Goal: Information Seeking & Learning: Learn about a topic

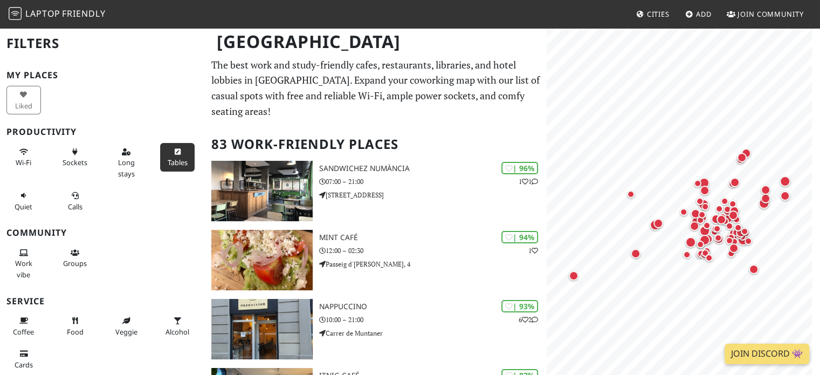
click at [166, 155] on button "Tables" at bounding box center [177, 157] width 35 height 29
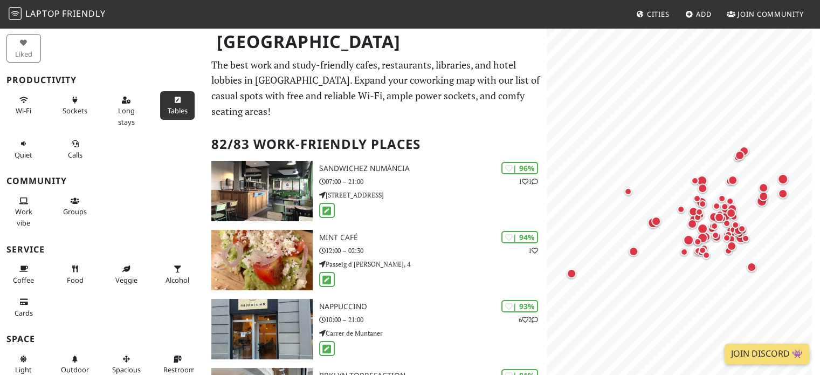
scroll to position [54, 0]
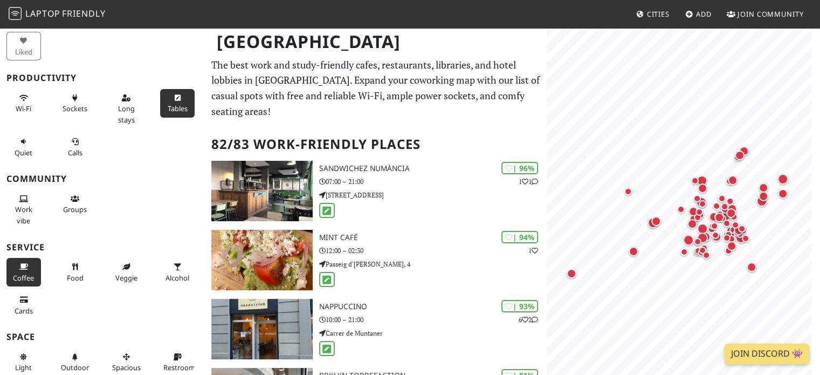
click at [19, 275] on span "Coffee" at bounding box center [23, 278] width 21 height 10
click at [26, 206] on span "Work vibe" at bounding box center [23, 214] width 17 height 20
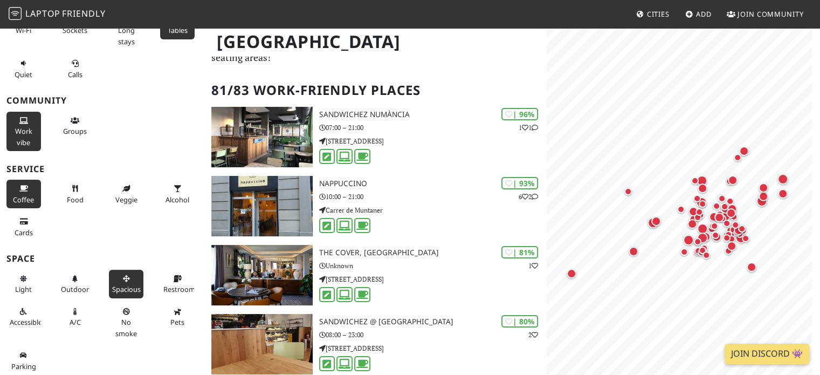
click at [129, 278] on button "Spacious" at bounding box center [126, 284] width 35 height 29
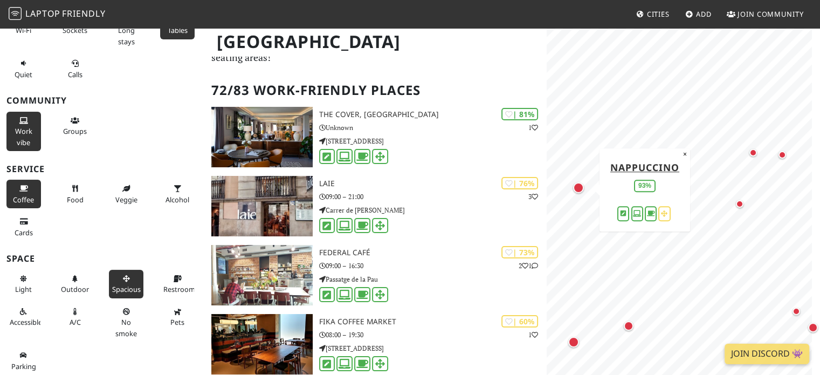
click at [580, 187] on div "Map marker" at bounding box center [578, 187] width 11 height 11
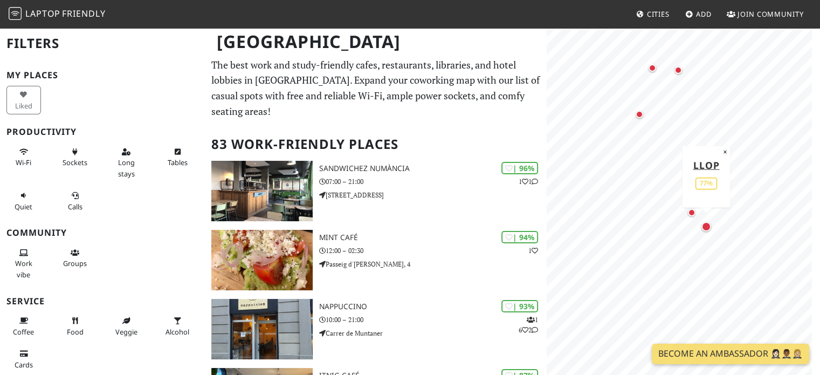
click at [709, 228] on div "Map marker" at bounding box center [706, 227] width 10 height 10
click at [26, 105] on div "Liked" at bounding box center [25, 100] width 51 height 33
click at [706, 229] on div "Map marker" at bounding box center [706, 227] width 10 height 10
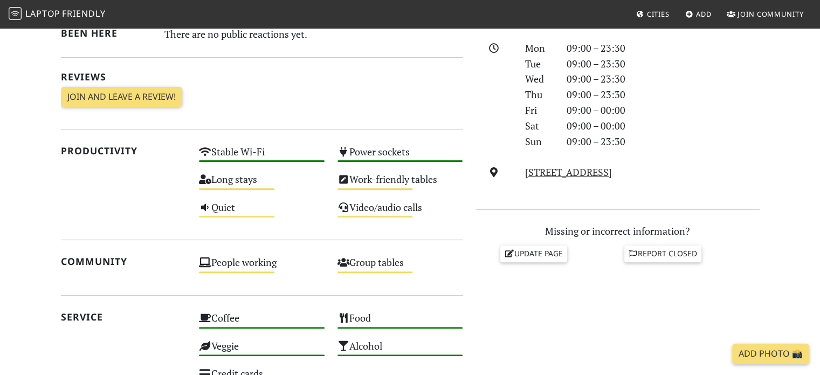
scroll to position [216, 0]
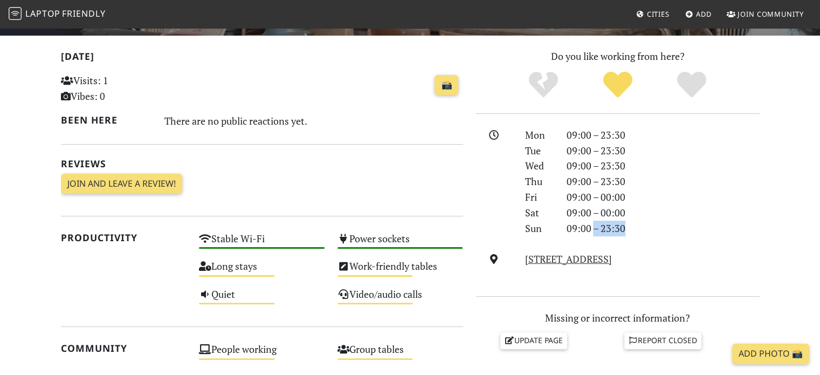
drag, startPoint x: 591, startPoint y: 227, endPoint x: 636, endPoint y: 226, distance: 45.3
click at [636, 226] on div "09:00 – 23:30" at bounding box center [663, 228] width 206 height 16
click at [632, 226] on div "09:00 – 23:30" at bounding box center [663, 228] width 206 height 16
click at [619, 229] on div "09:00 – 23:30" at bounding box center [663, 228] width 206 height 16
click at [588, 265] on link "Carrer del Carme, 42, 08001, Barcelona" at bounding box center [568, 258] width 87 height 13
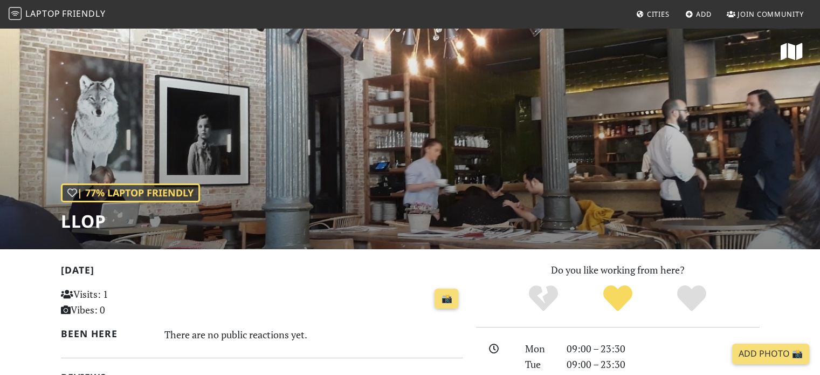
scroll to position [0, 0]
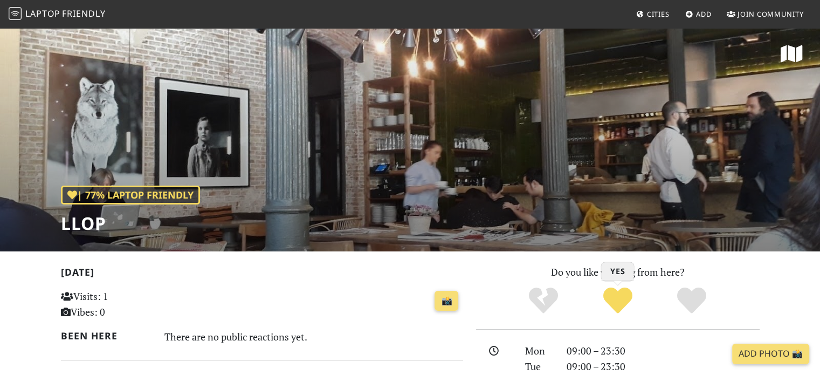
click at [618, 294] on icon "Yes" at bounding box center [617, 300] width 29 height 29
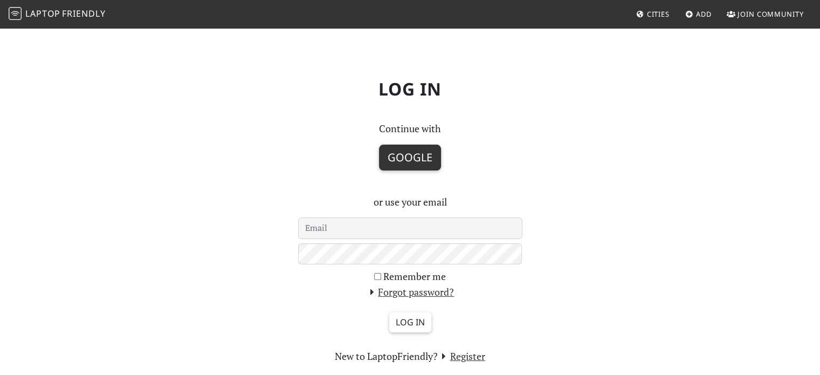
click at [425, 157] on button "Google" at bounding box center [410, 157] width 62 height 26
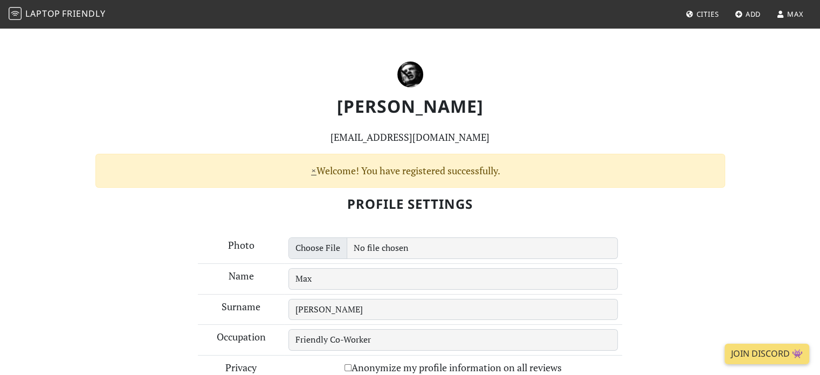
click at [70, 12] on span "Friendly" at bounding box center [83, 14] width 43 height 12
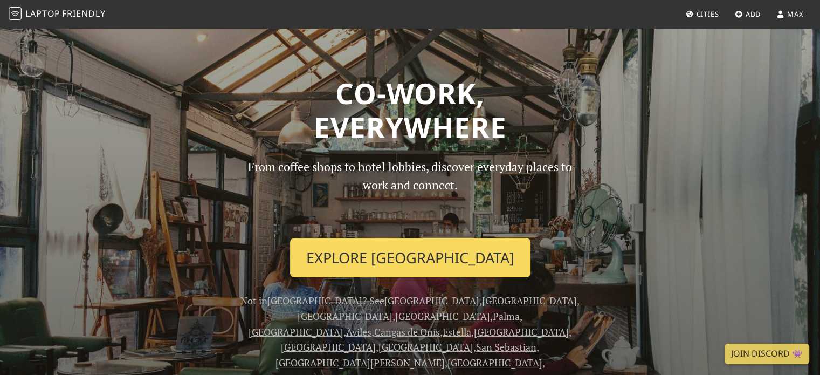
click at [356, 239] on link "Explore Barcelona" at bounding box center [410, 258] width 240 height 40
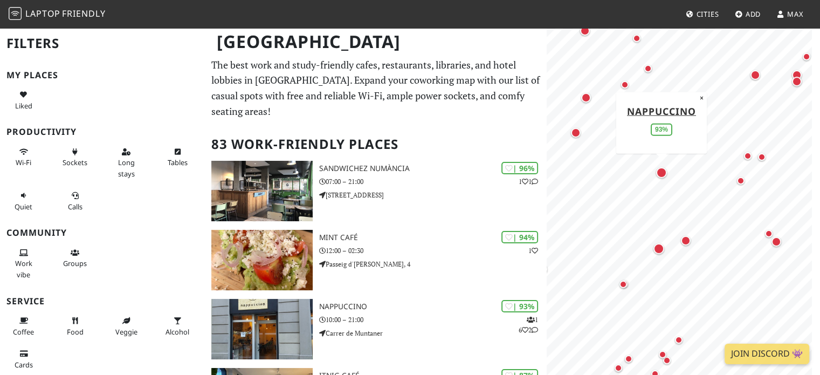
click at [660, 170] on div "Map marker" at bounding box center [661, 172] width 11 height 11
click at [31, 101] on span "Liked" at bounding box center [23, 106] width 17 height 10
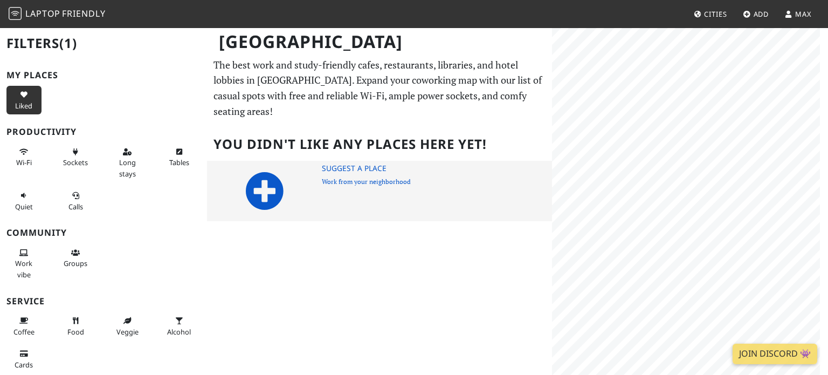
click at [261, 198] on icon at bounding box center [264, 190] width 39 height 39
click at [260, 180] on icon at bounding box center [264, 190] width 39 height 39
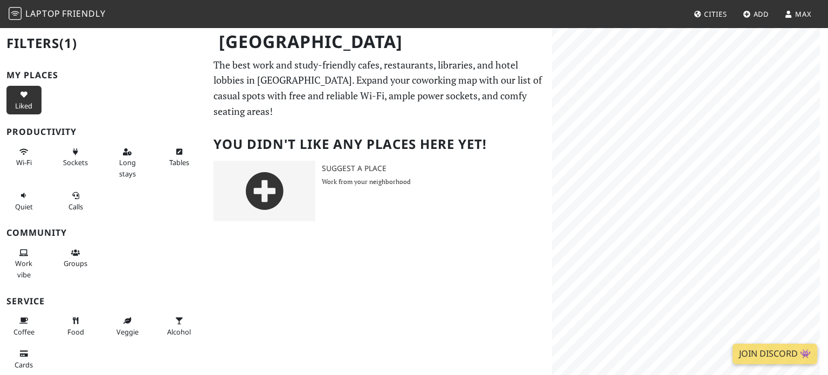
click at [24, 102] on span "Liked" at bounding box center [23, 106] width 17 height 10
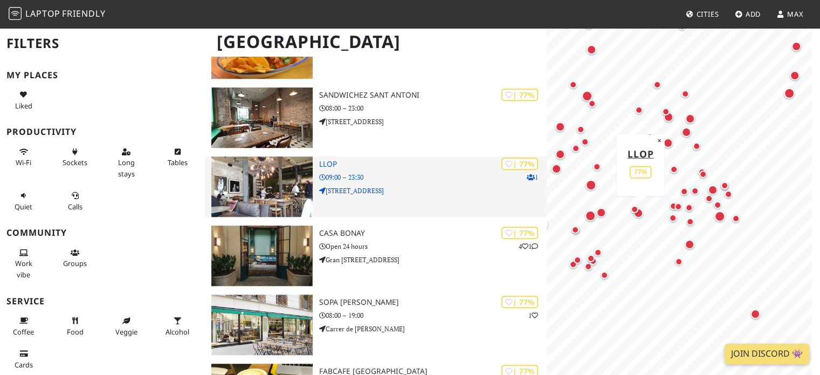
scroll to position [916, 0]
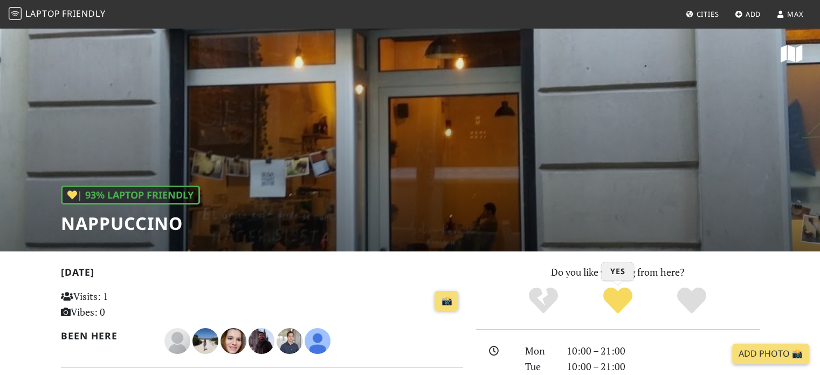
click at [620, 300] on icon "Yes" at bounding box center [617, 300] width 29 height 29
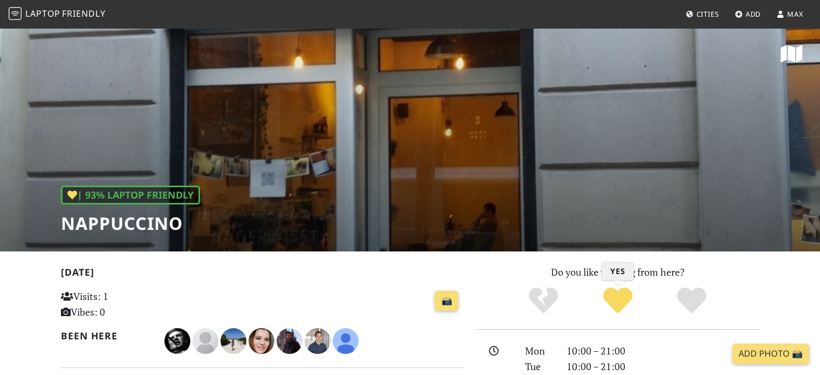
click at [621, 295] on icon "Yes" at bounding box center [617, 300] width 29 height 29
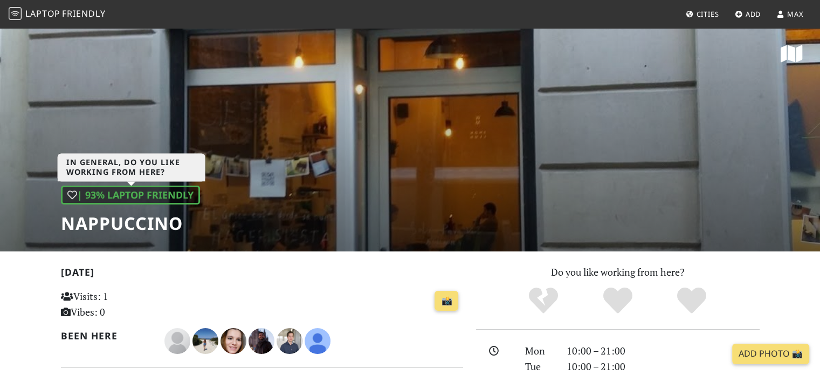
click at [71, 193] on icon at bounding box center [72, 195] width 10 height 10
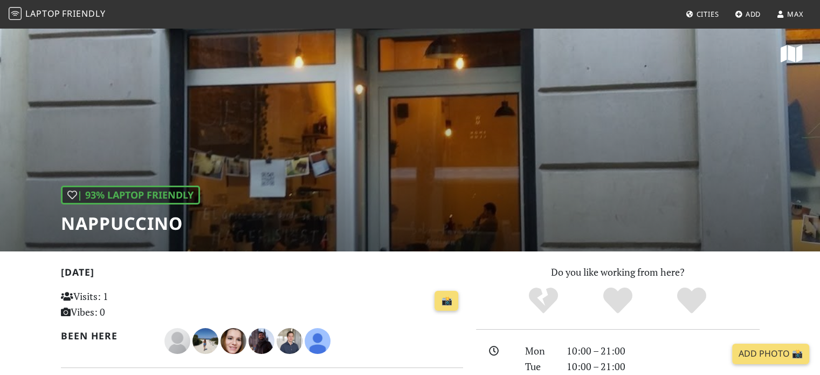
drag, startPoint x: 329, startPoint y: 273, endPoint x: 323, endPoint y: 258, distance: 15.5
